Goal: Use online tool/utility: Use online tool/utility

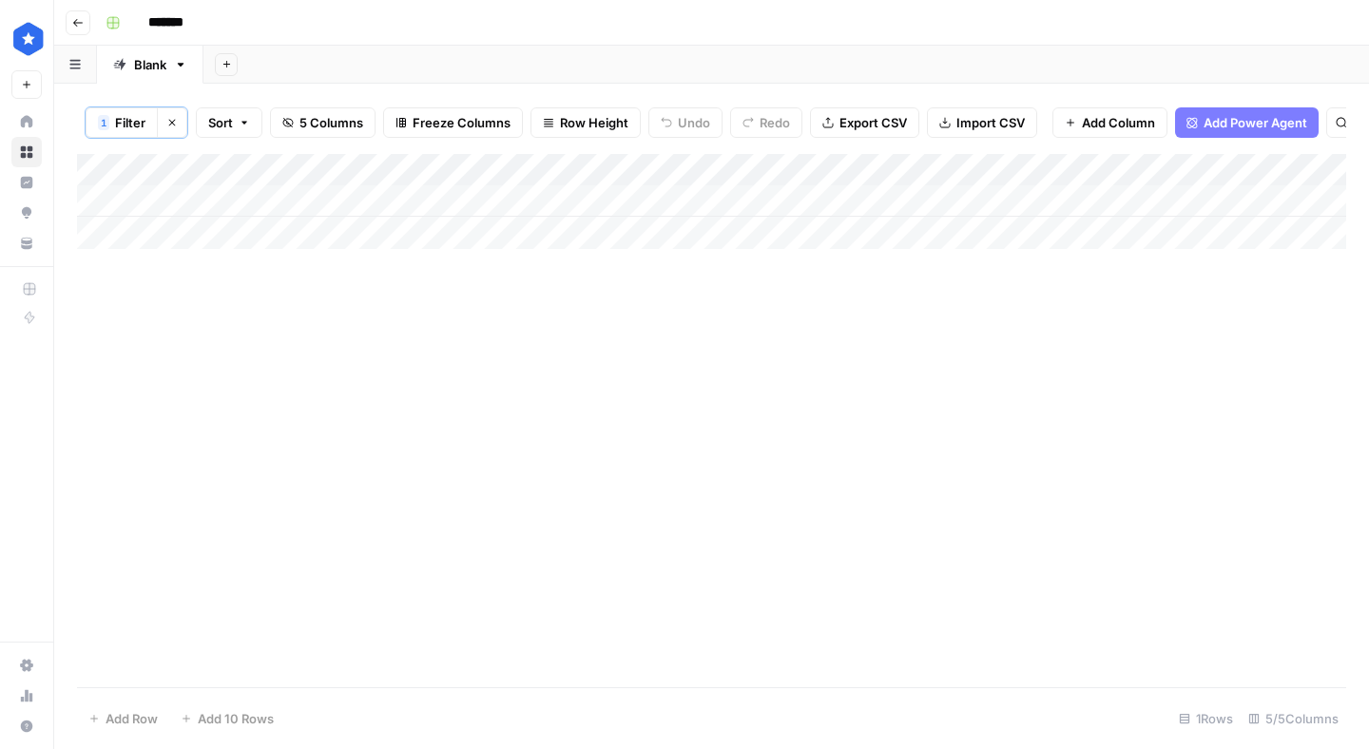
click at [174, 117] on icon "button" at bounding box center [171, 122] width 11 height 11
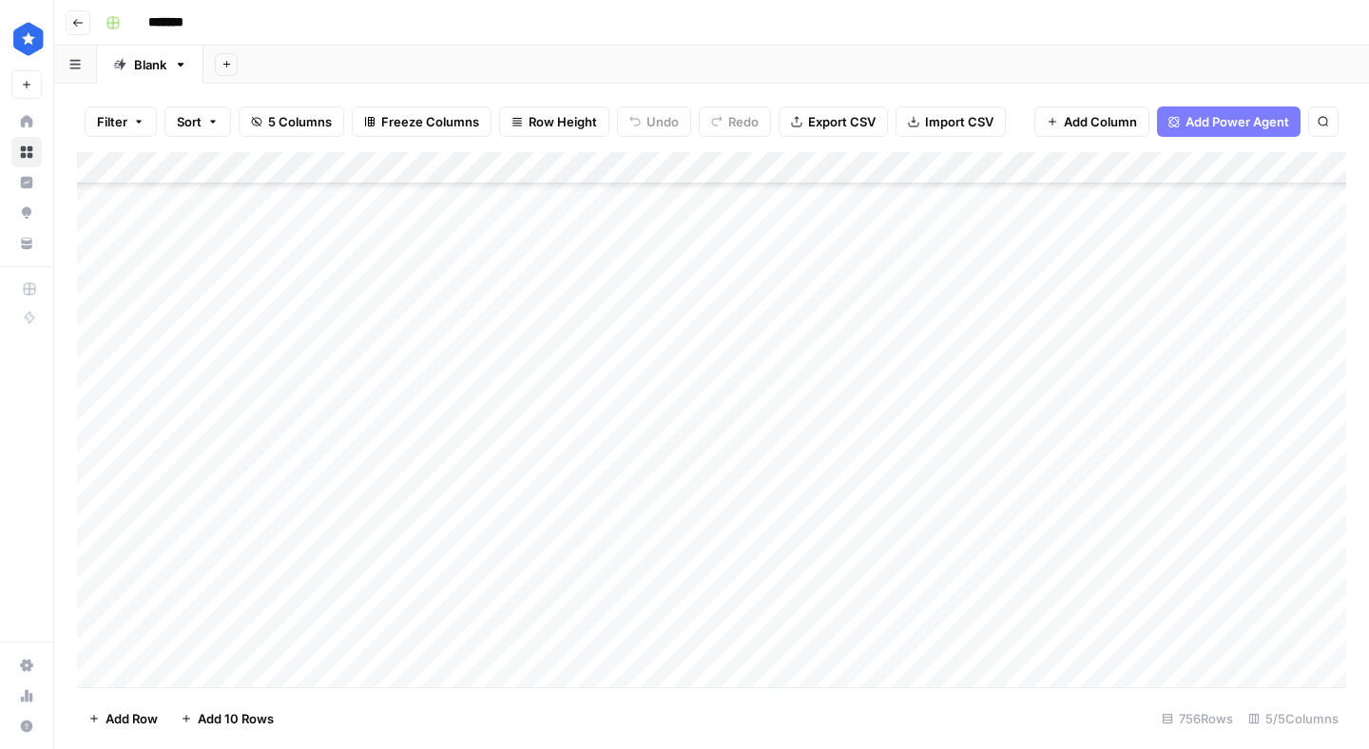
scroll to position [23971, 0]
click at [297, 656] on div "Add Column" at bounding box center [712, 419] width 1270 height 535
type textarea "**********"
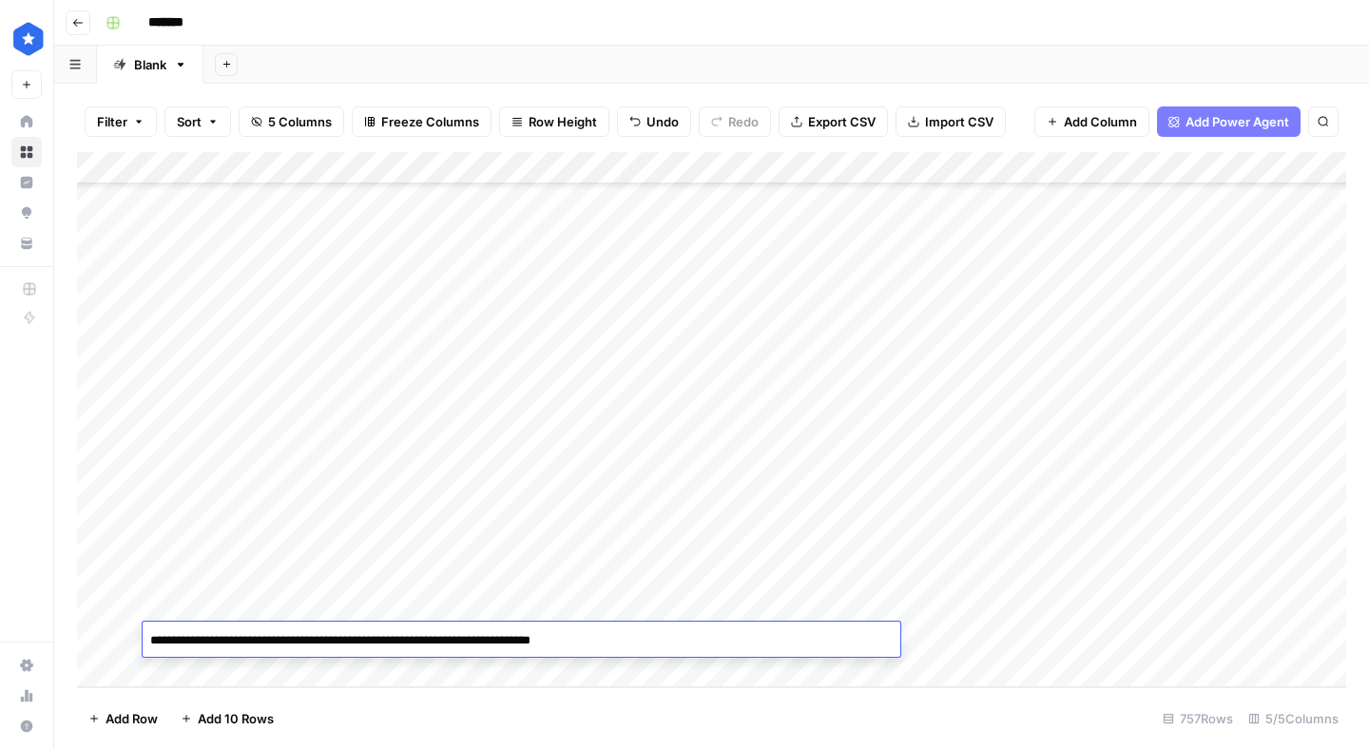
click at [987, 627] on div "Add Column" at bounding box center [712, 419] width 1270 height 535
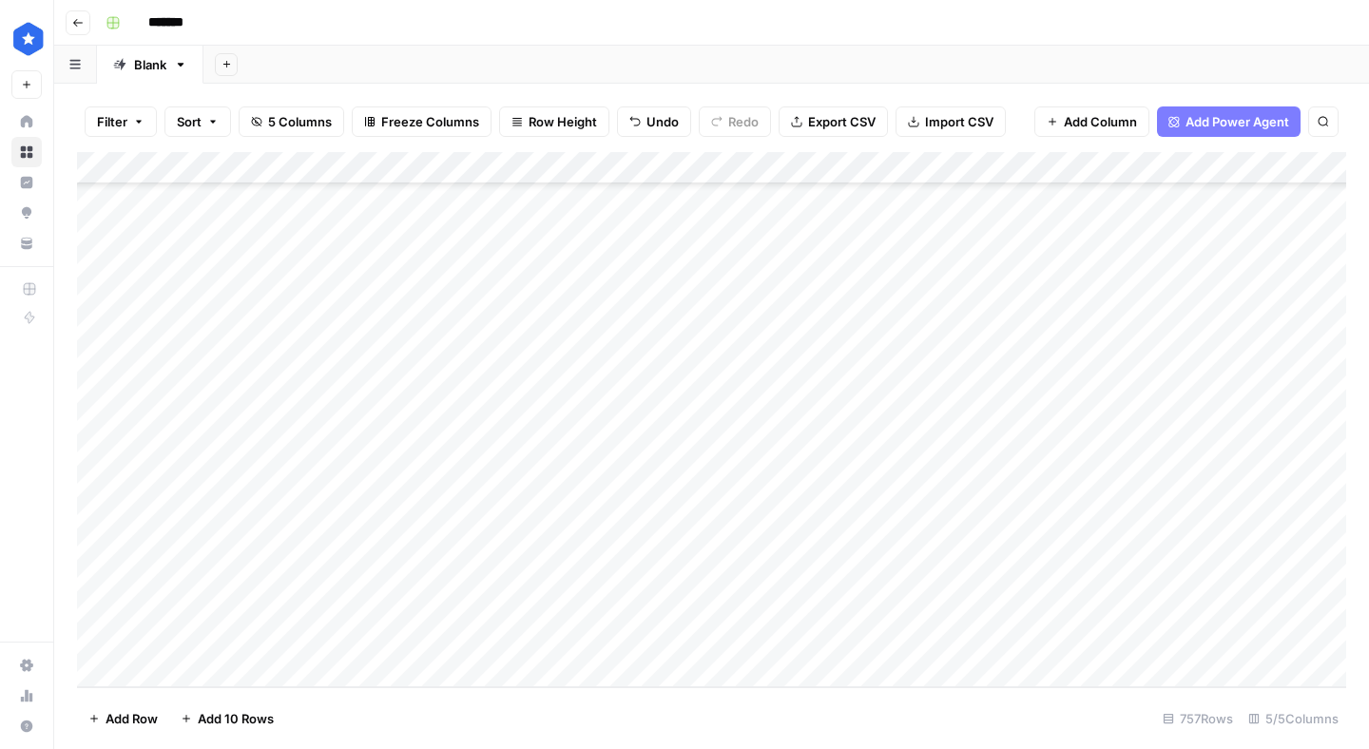
click at [987, 627] on div "Add Column" at bounding box center [712, 419] width 1270 height 535
type input "resource"
click at [944, 703] on button "Resource" at bounding box center [964, 713] width 72 height 23
click at [1099, 635] on div "Add Column" at bounding box center [712, 419] width 1270 height 535
click at [1292, 640] on div "Add Column" at bounding box center [712, 419] width 1270 height 535
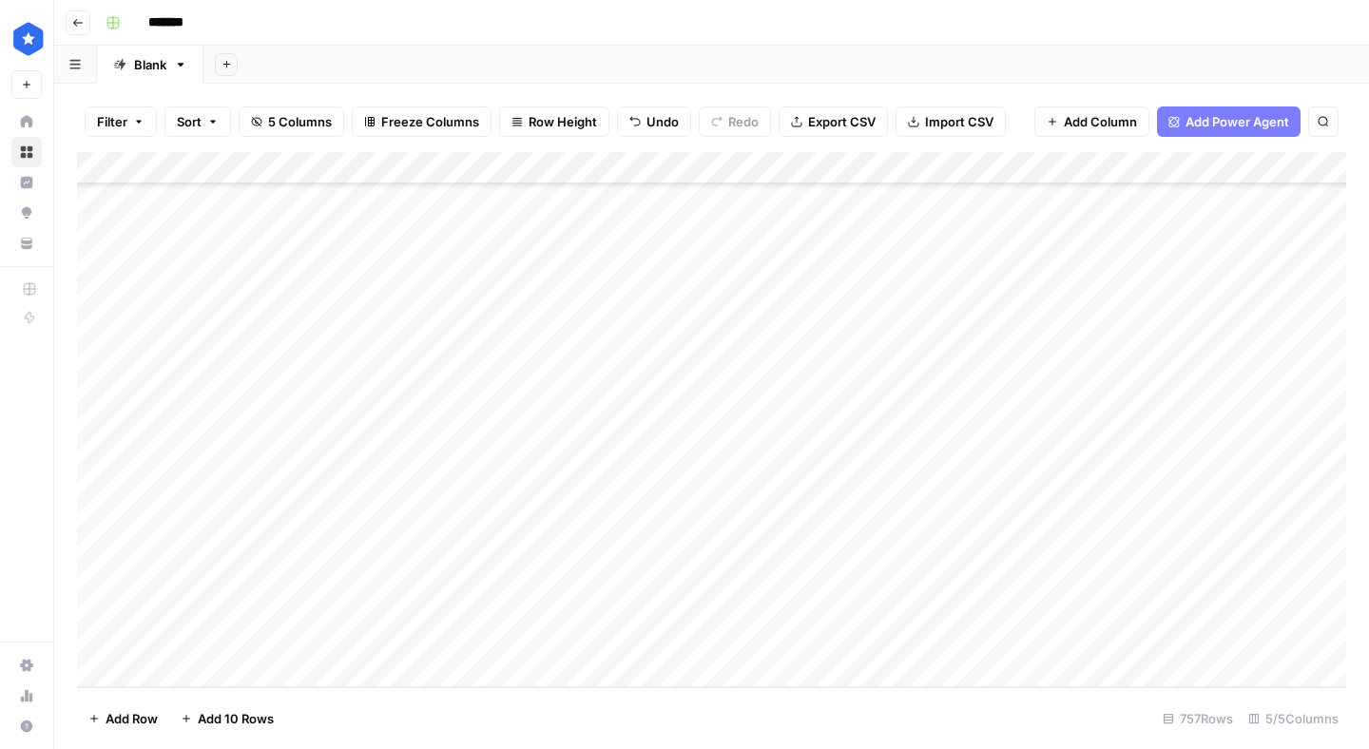
click at [1292, 640] on div "Add Column" at bounding box center [712, 419] width 1270 height 535
click at [1198, 593] on div "Add Column" at bounding box center [712, 419] width 1270 height 535
click at [1292, 649] on div "Add Column" at bounding box center [712, 419] width 1270 height 535
click at [1301, 638] on div "Add Column" at bounding box center [712, 419] width 1270 height 535
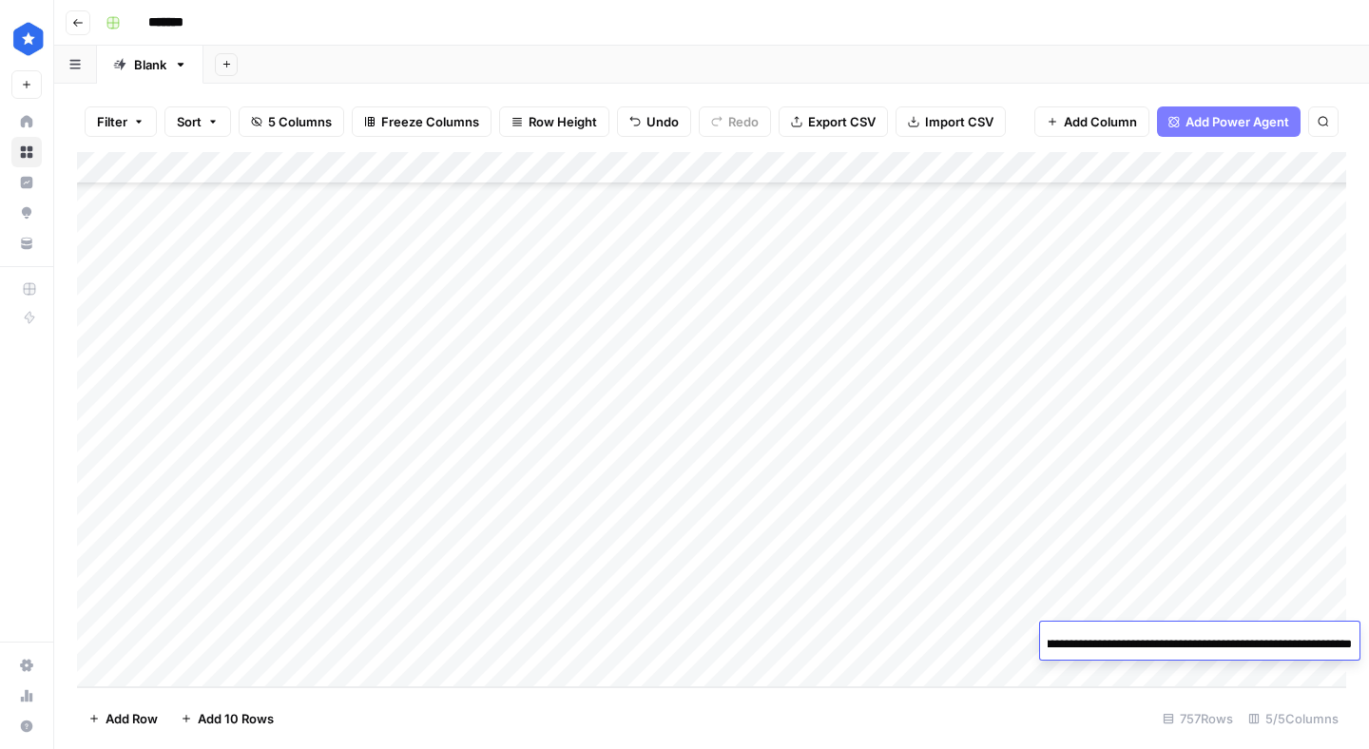
click at [1306, 636] on input "**********" at bounding box center [1200, 644] width 304 height 23
click at [766, 572] on div "Add Column" at bounding box center [712, 419] width 1270 height 535
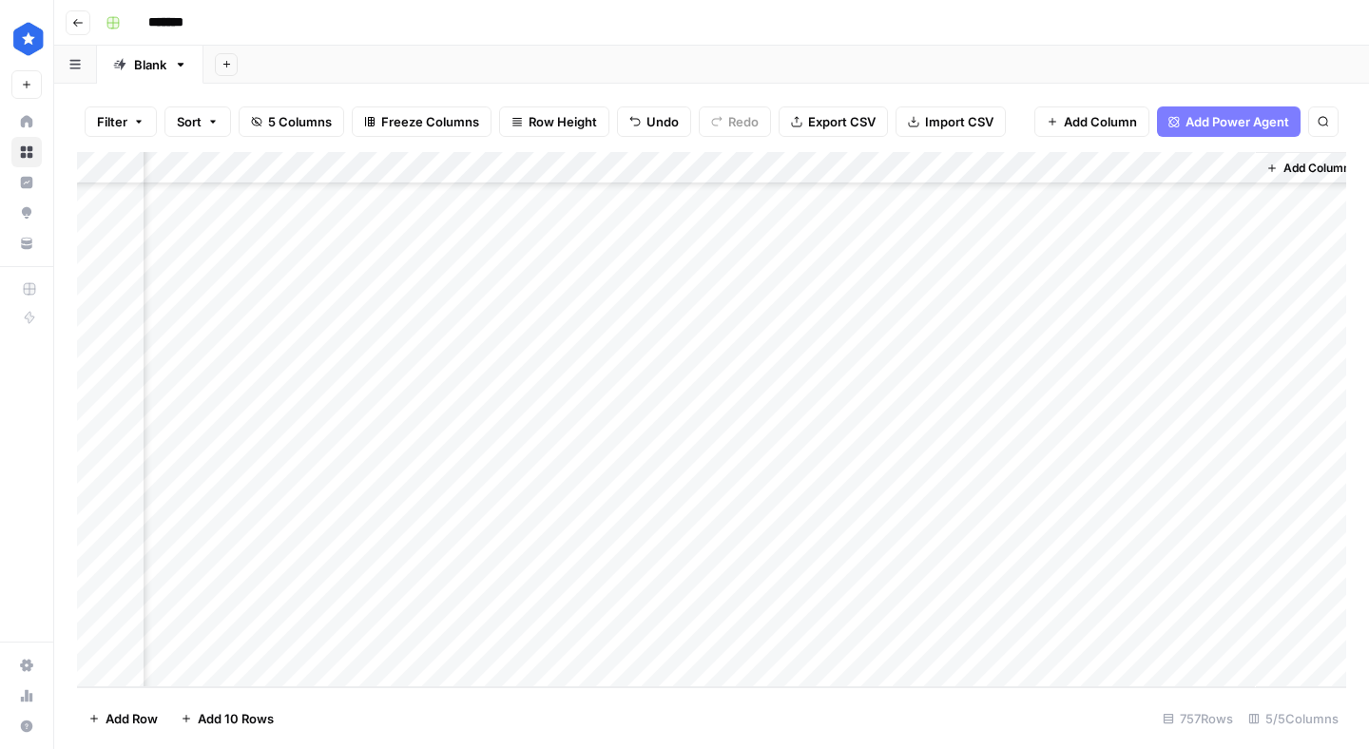
scroll to position [24004, 343]
click at [1049, 635] on div "Add Column" at bounding box center [712, 419] width 1270 height 535
